Goal: Task Accomplishment & Management: Manage account settings

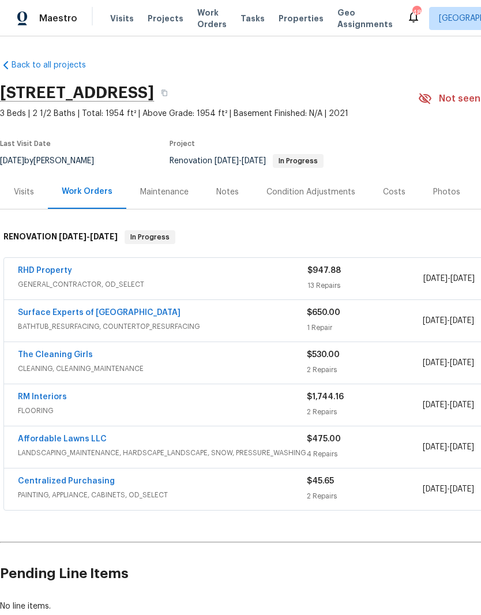
click at [32, 267] on link "RHD Property" at bounding box center [45, 270] width 54 height 8
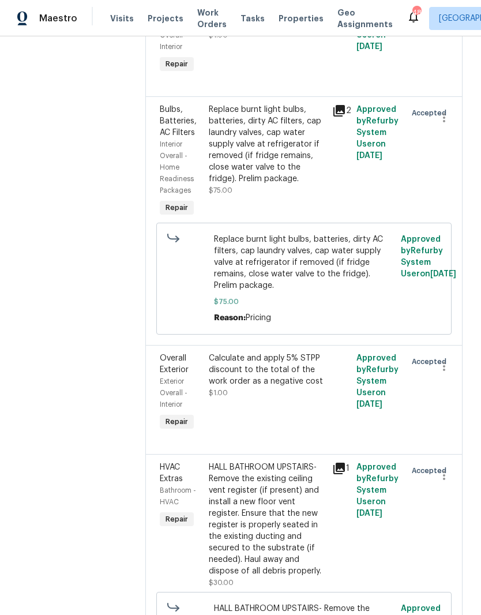
scroll to position [1401, 0]
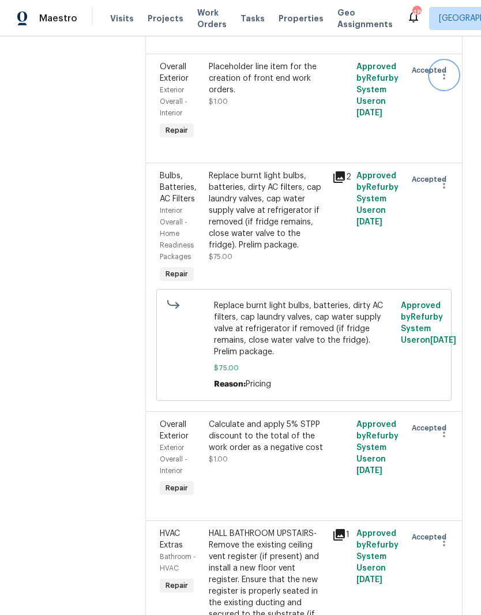
click at [444, 82] on icon "button" at bounding box center [444, 75] width 14 height 14
click at [458, 106] on li "Cancel" at bounding box center [449, 103] width 44 height 19
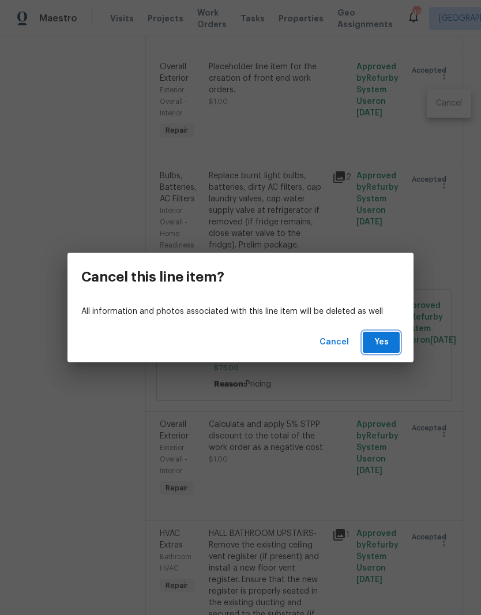
click at [392, 346] on button "Yes" at bounding box center [381, 342] width 37 height 21
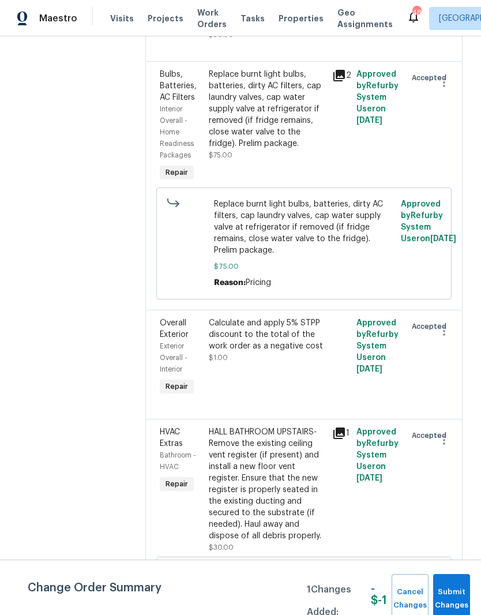
scroll to position [1421, 0]
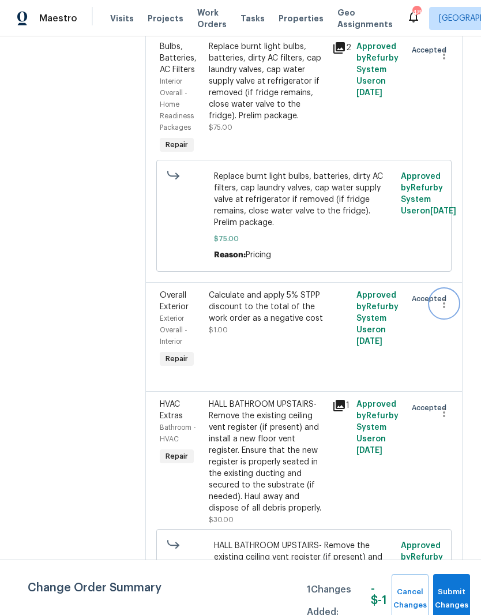
click at [446, 296] on icon "button" at bounding box center [444, 303] width 14 height 14
click at [457, 291] on li "Cancel" at bounding box center [449, 288] width 44 height 19
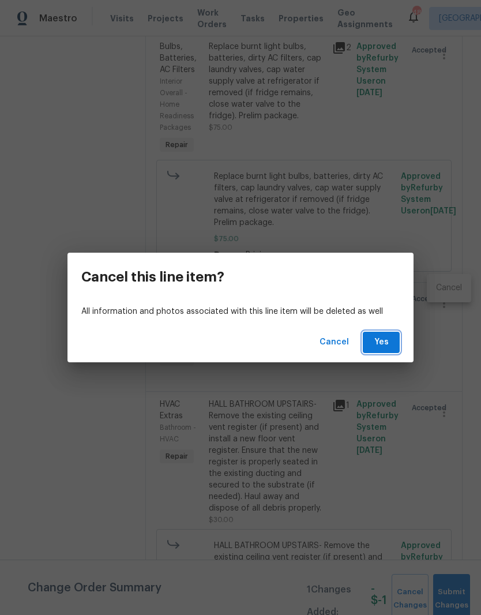
click at [393, 343] on button "Yes" at bounding box center [381, 342] width 37 height 21
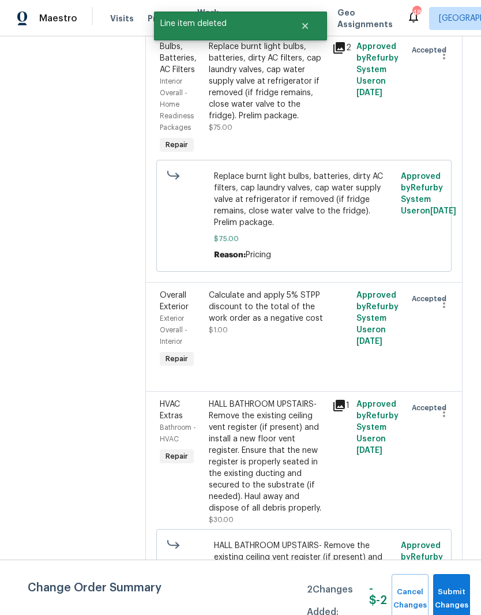
scroll to position [0, 0]
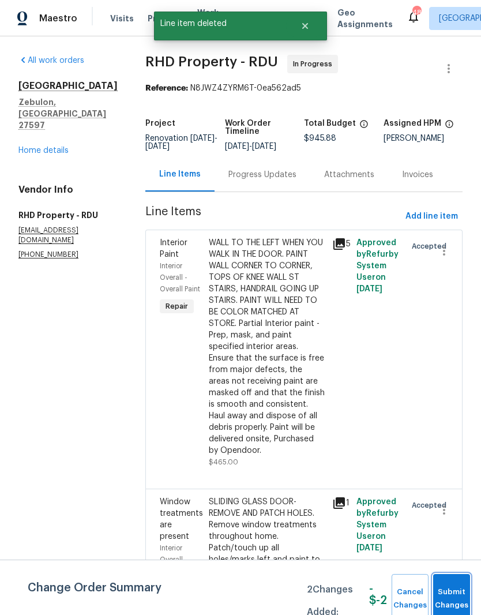
click at [464, 595] on span "Submit Changes" at bounding box center [451, 598] width 25 height 27
